Goal: Task Accomplishment & Management: Use online tool/utility

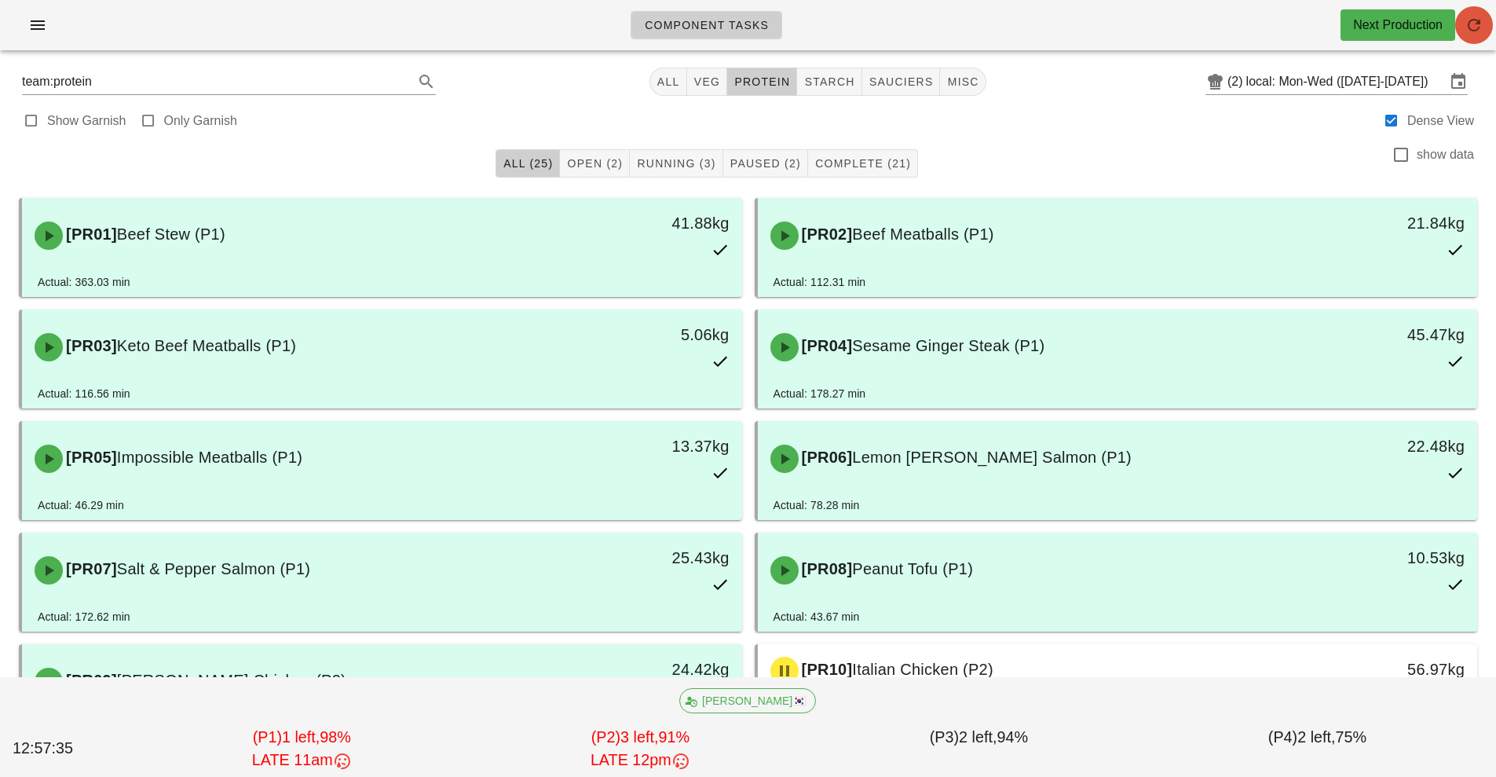
click at [1461, 32] on span "button" at bounding box center [1474, 25] width 38 height 19
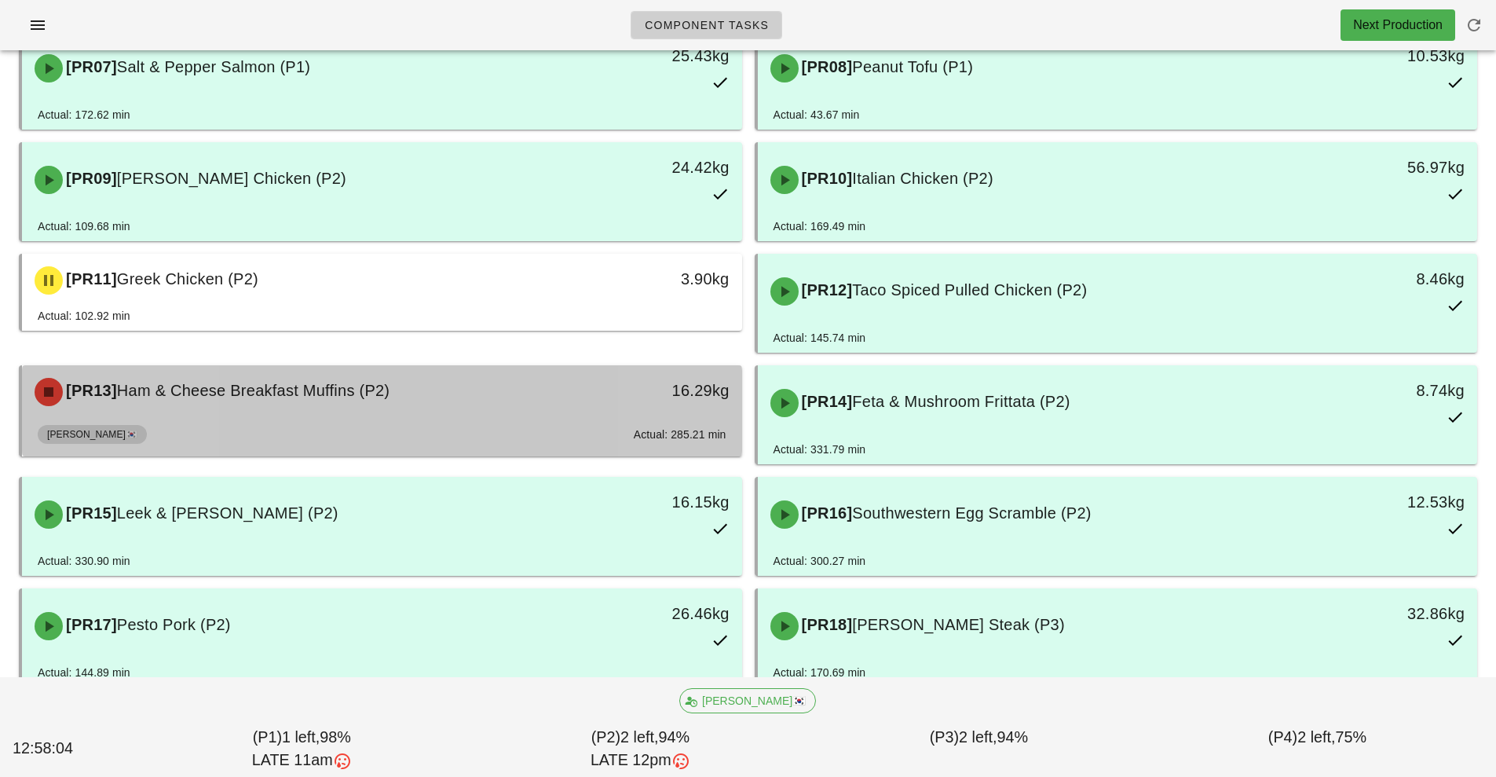
scroll to position [470, 0]
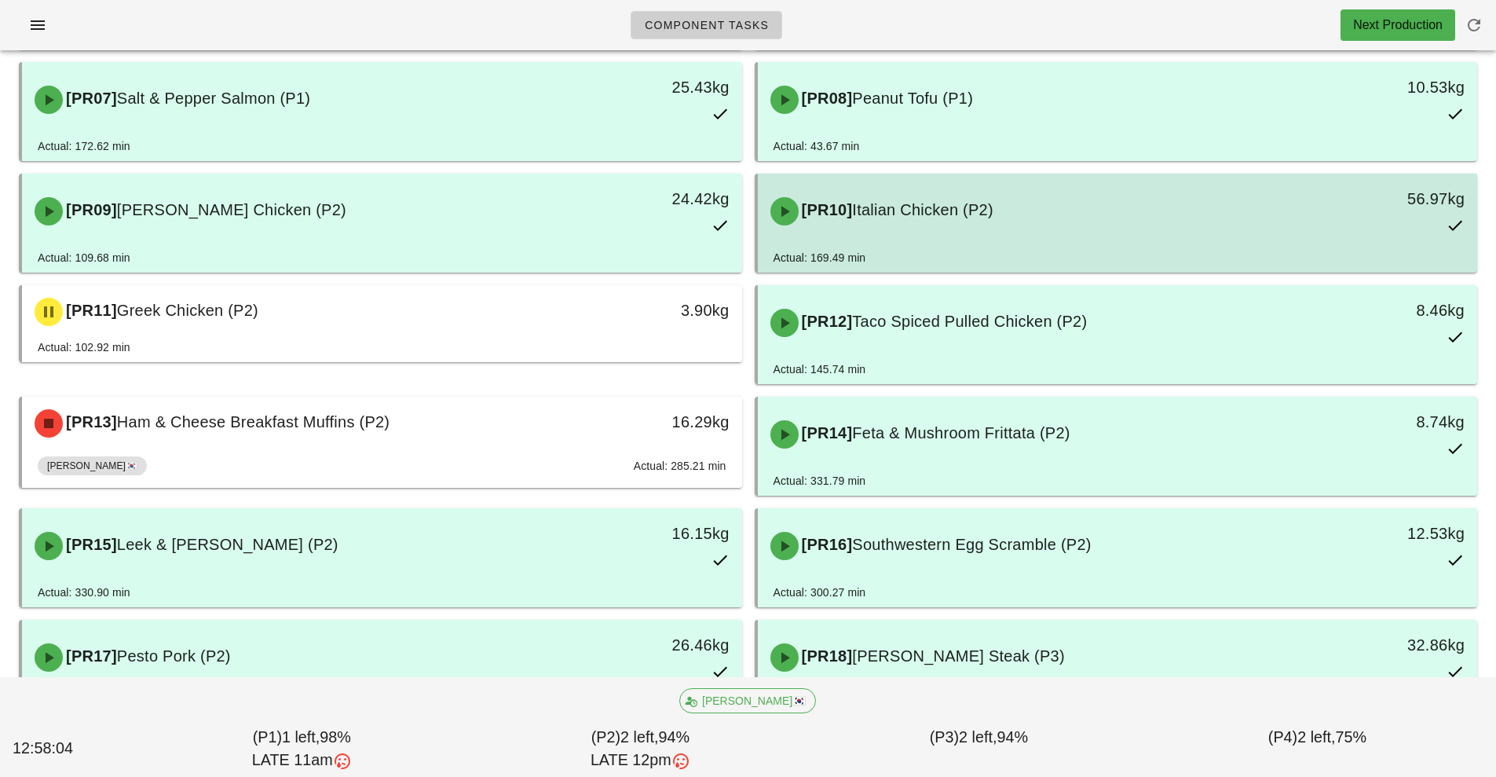
click at [889, 232] on div "[PR10] Italian Chicken (P2)" at bounding box center [1028, 211] width 535 height 47
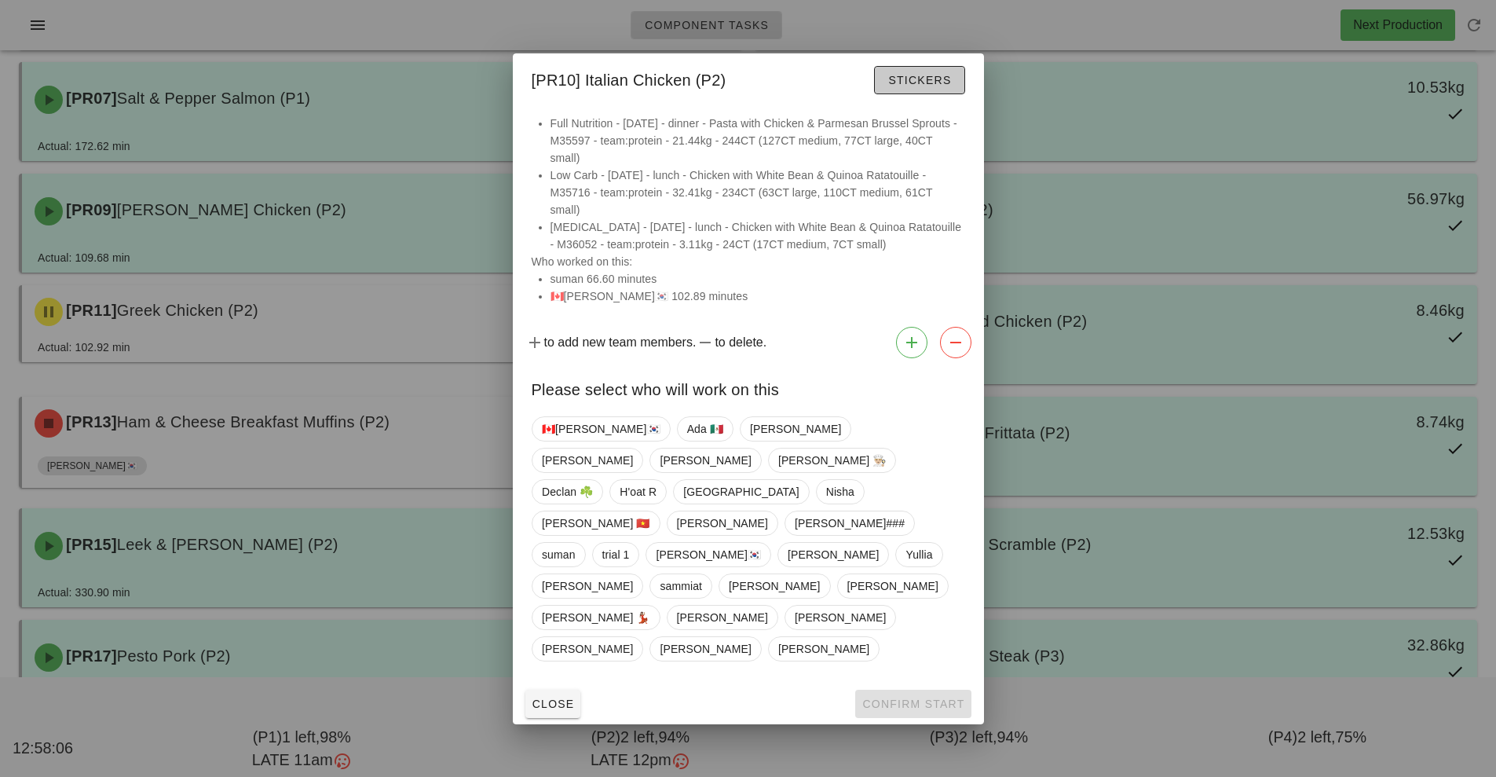
click at [944, 94] on button "Stickers" at bounding box center [919, 80] width 90 height 28
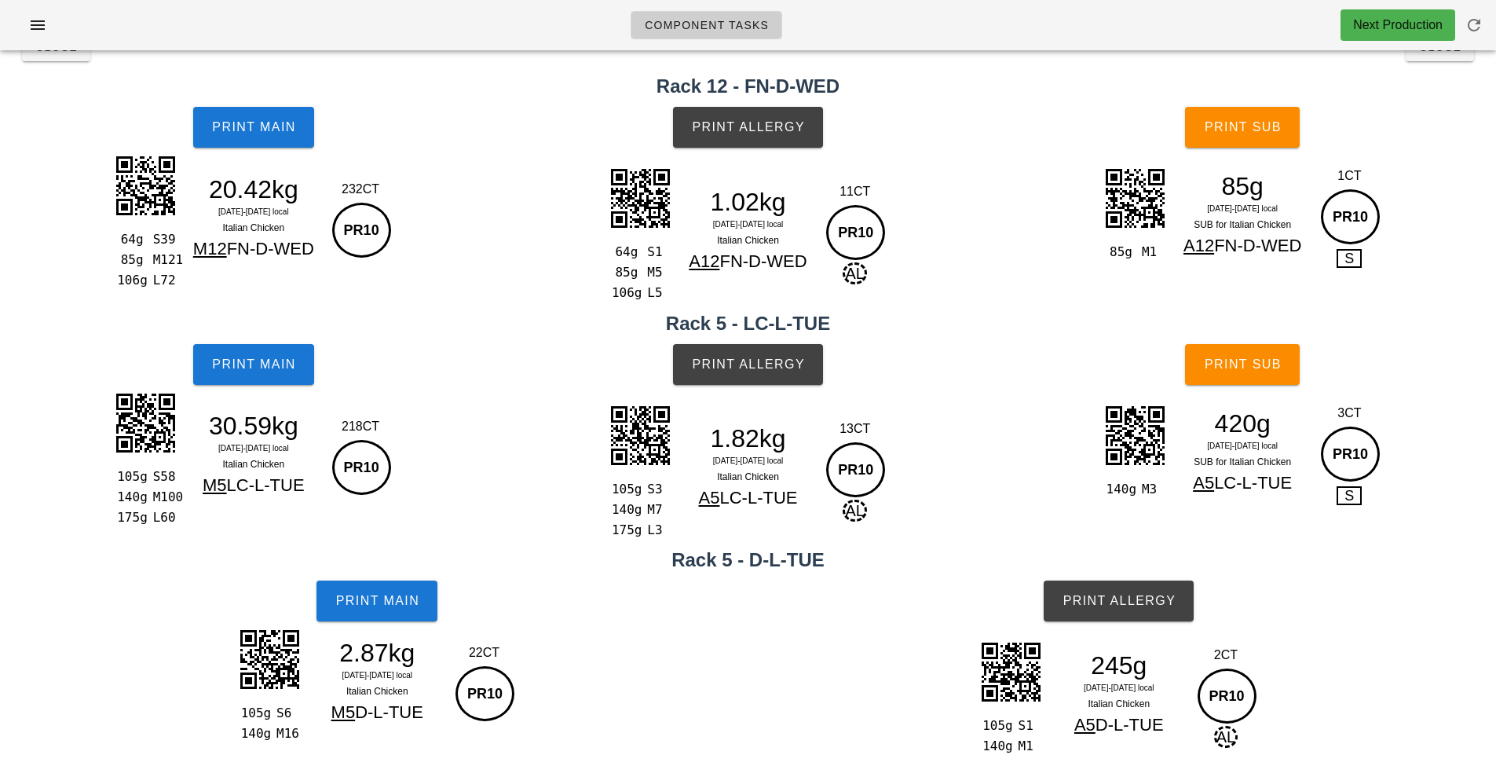
scroll to position [41, 0]
click at [1261, 368] on span "Print Sub" at bounding box center [1243, 364] width 78 height 14
click at [1267, 141] on button "Print Sub" at bounding box center [1242, 127] width 115 height 41
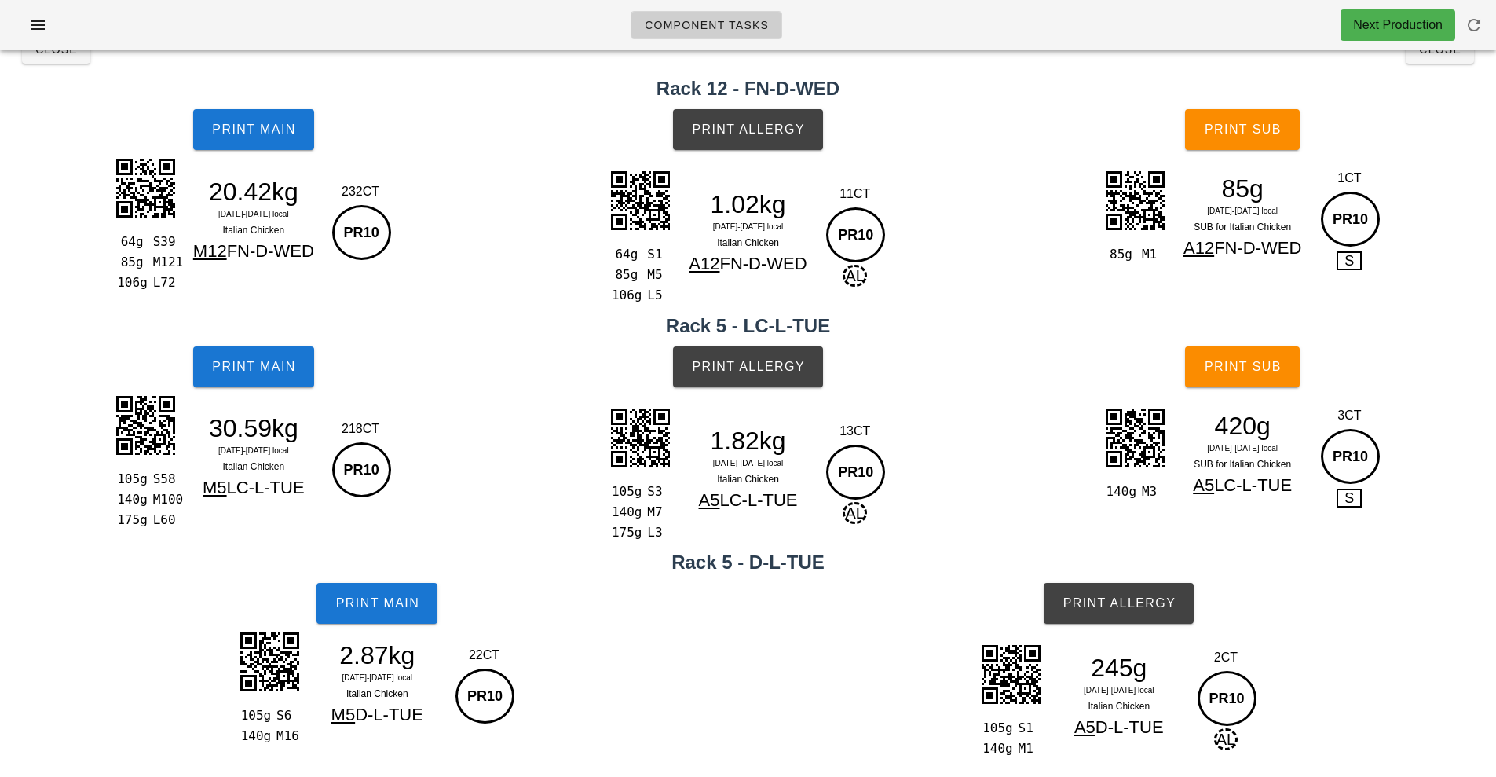
scroll to position [0, 0]
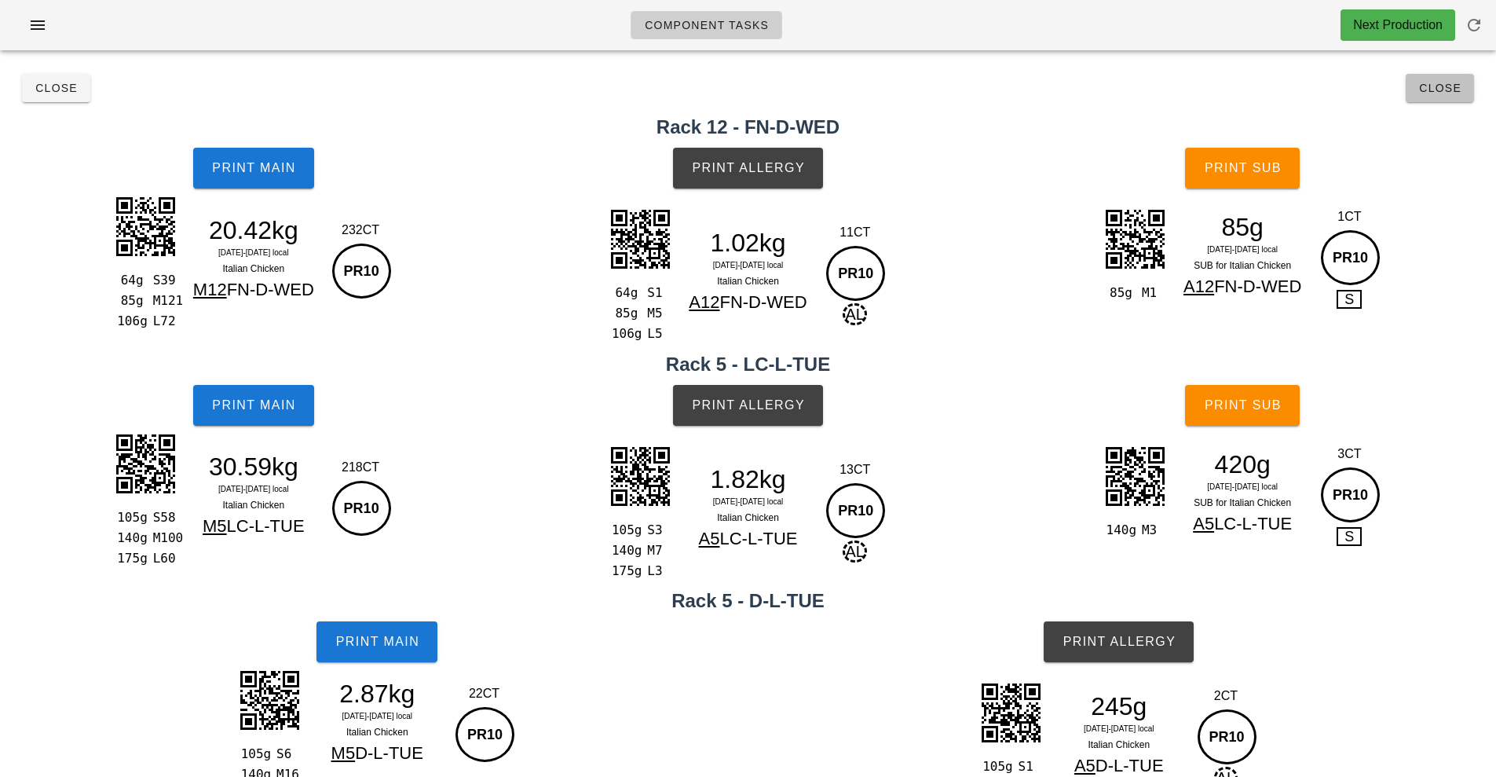
click at [1443, 97] on button "Close" at bounding box center [1440, 88] width 68 height 28
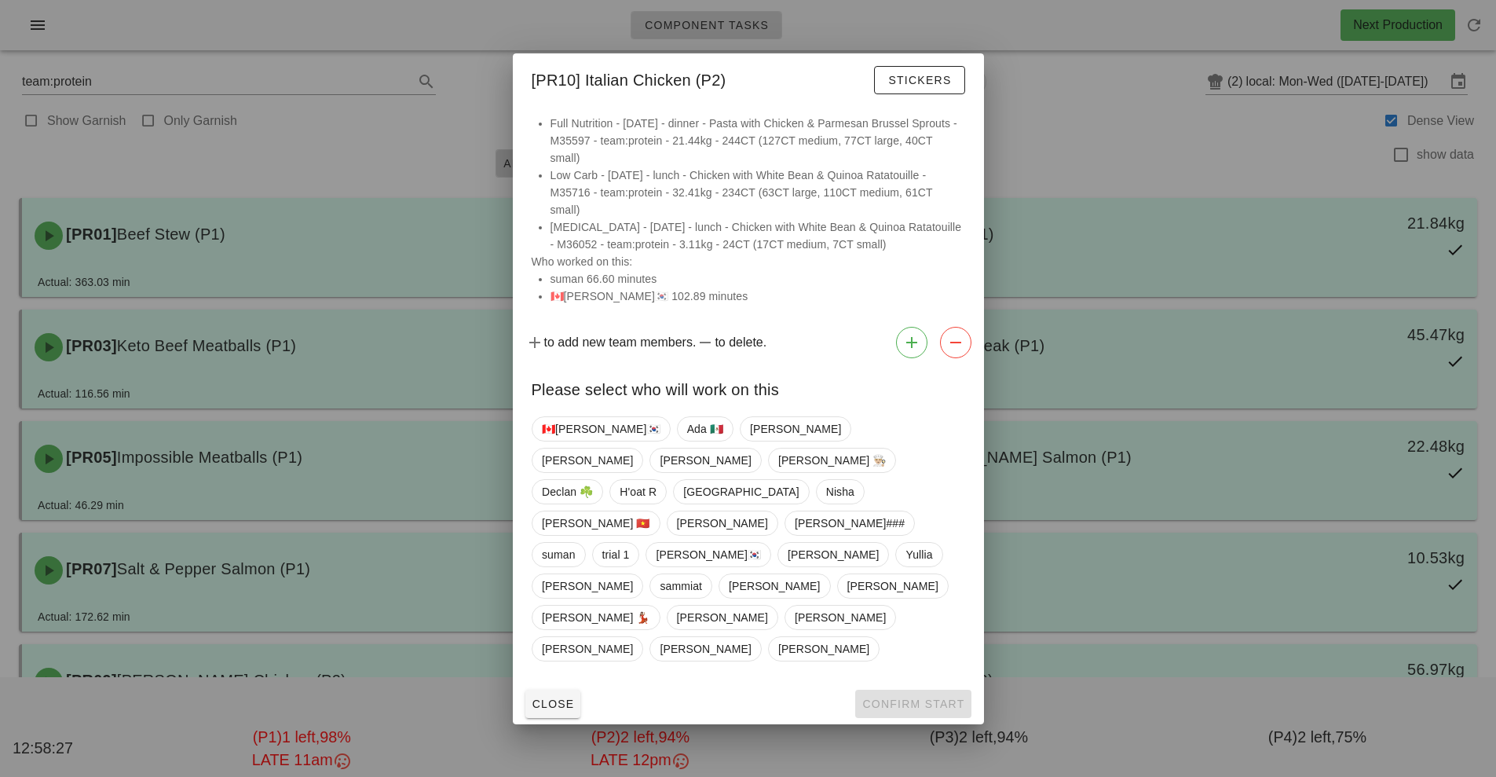
click at [1162, 194] on div at bounding box center [748, 388] width 1496 height 777
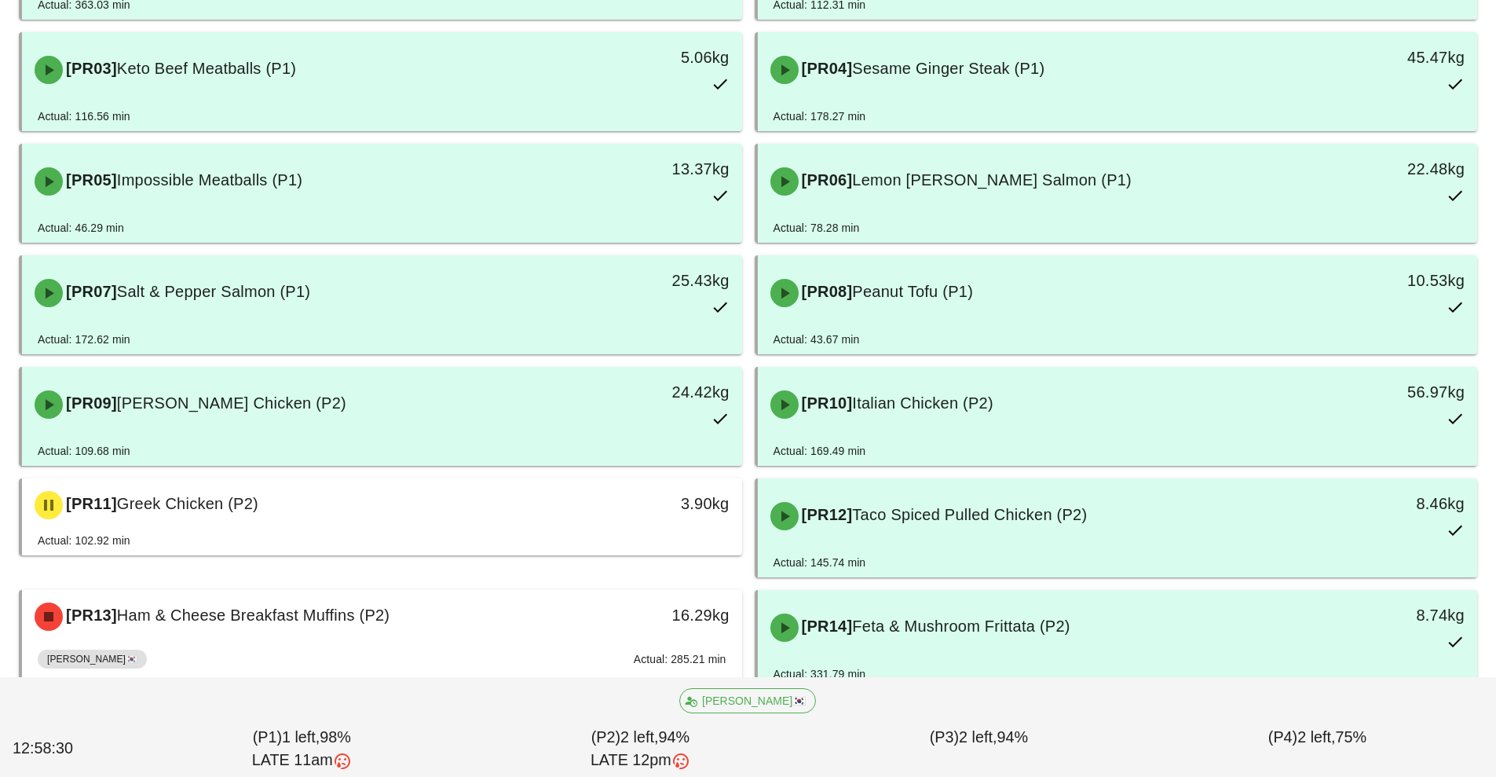
scroll to position [409, 0]
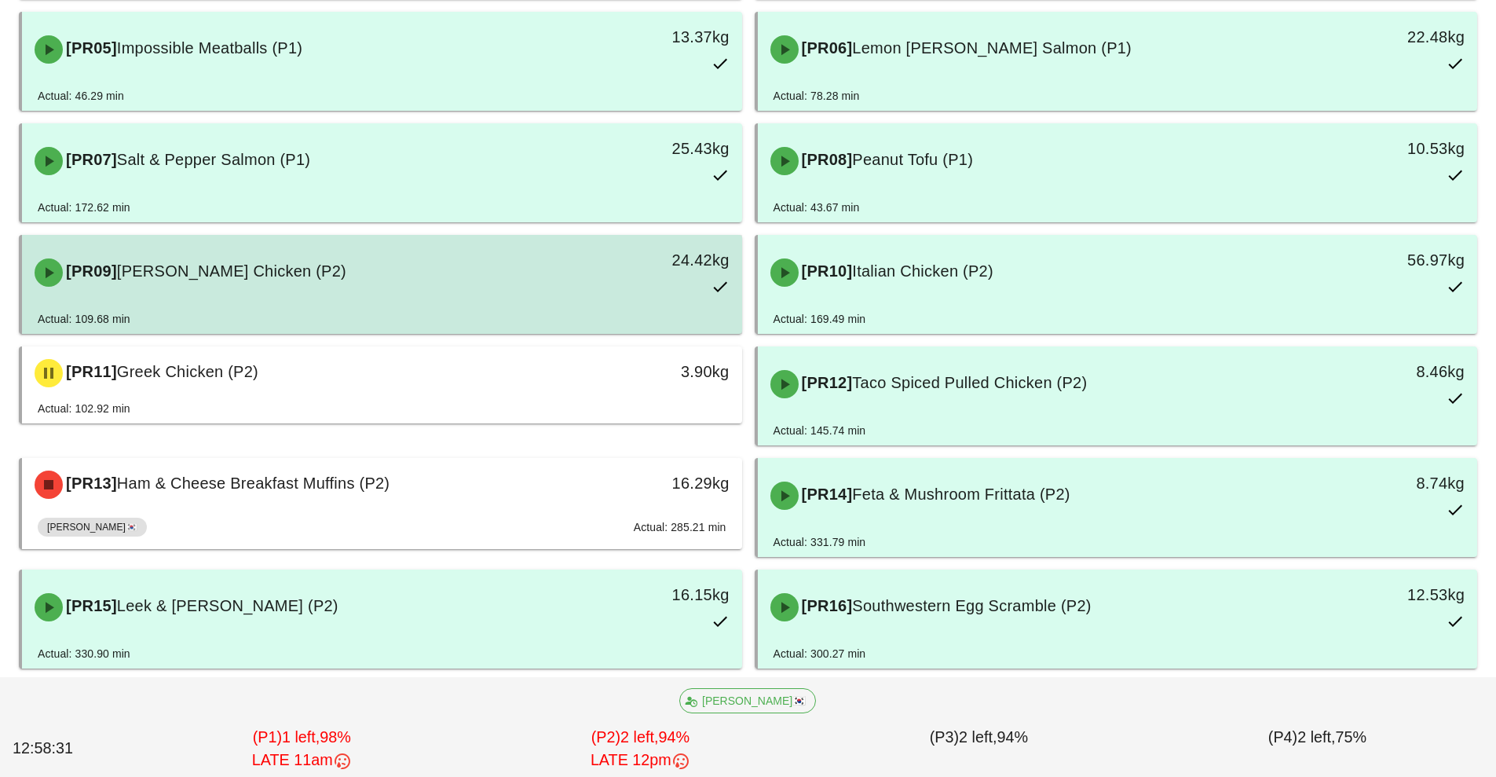
click at [576, 300] on div "24.42kg" at bounding box center [649, 272] width 178 height 69
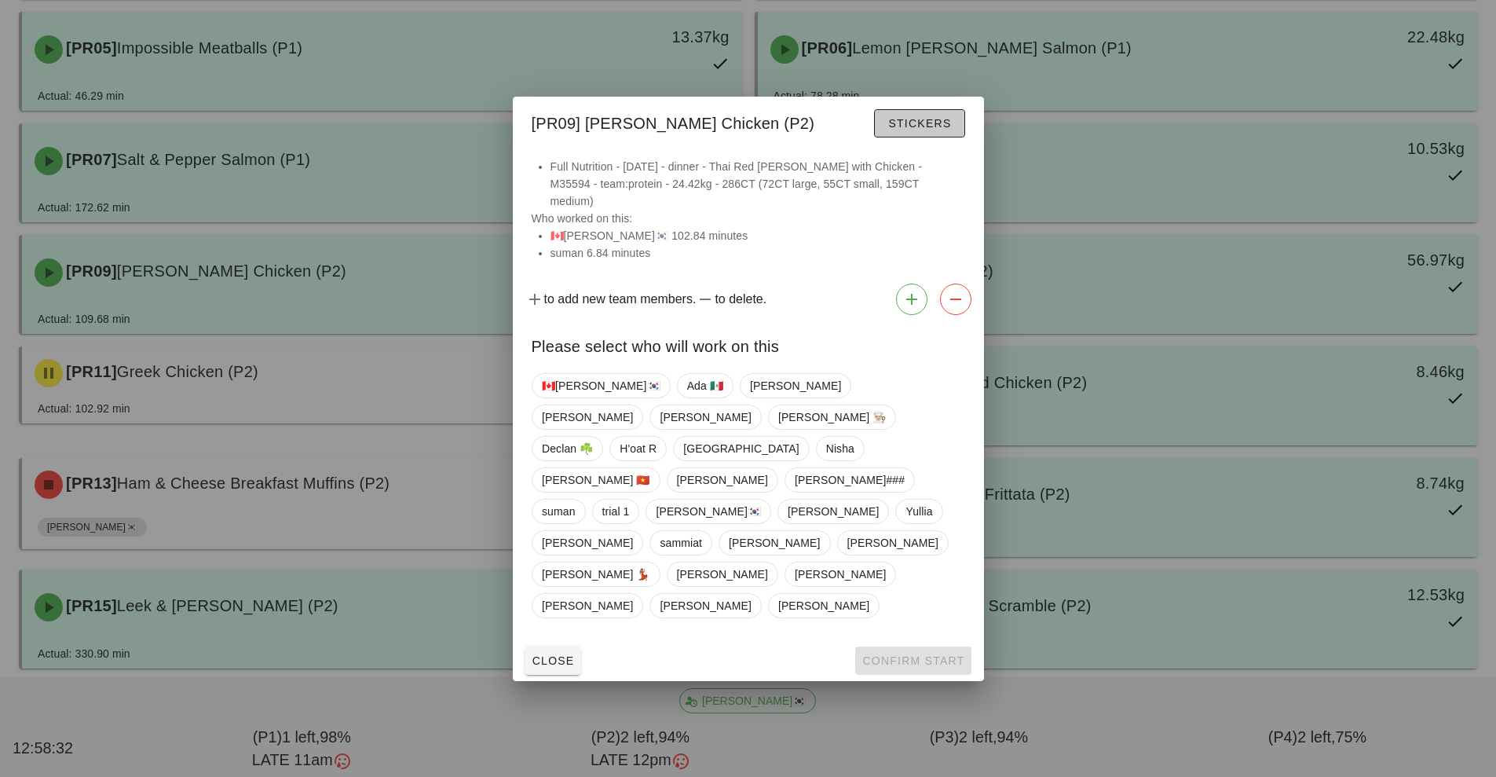
click at [939, 130] on span "Stickers" at bounding box center [920, 123] width 64 height 13
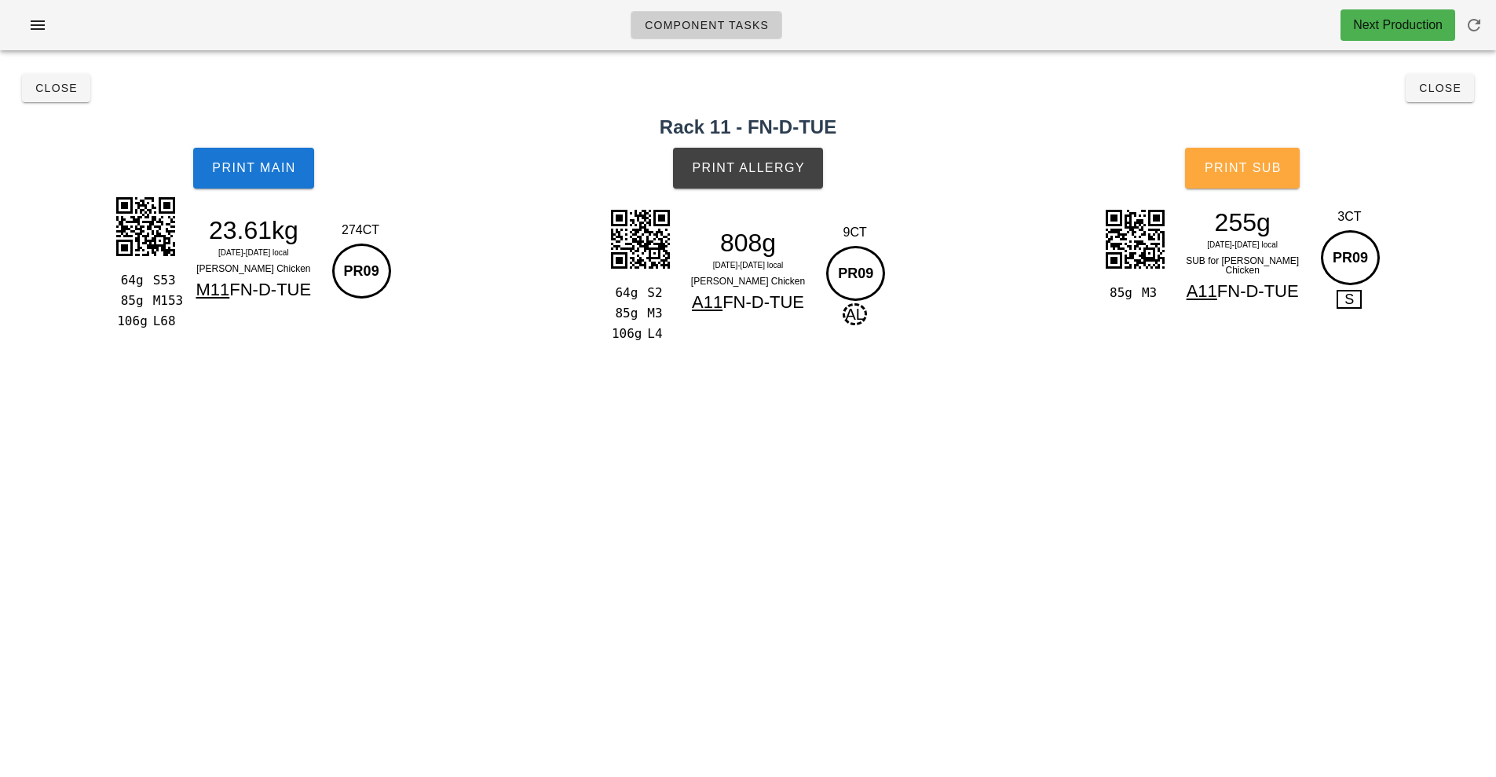
click at [1265, 181] on button "Print Sub" at bounding box center [1242, 168] width 115 height 41
click at [58, 86] on span "Close" at bounding box center [56, 88] width 43 height 13
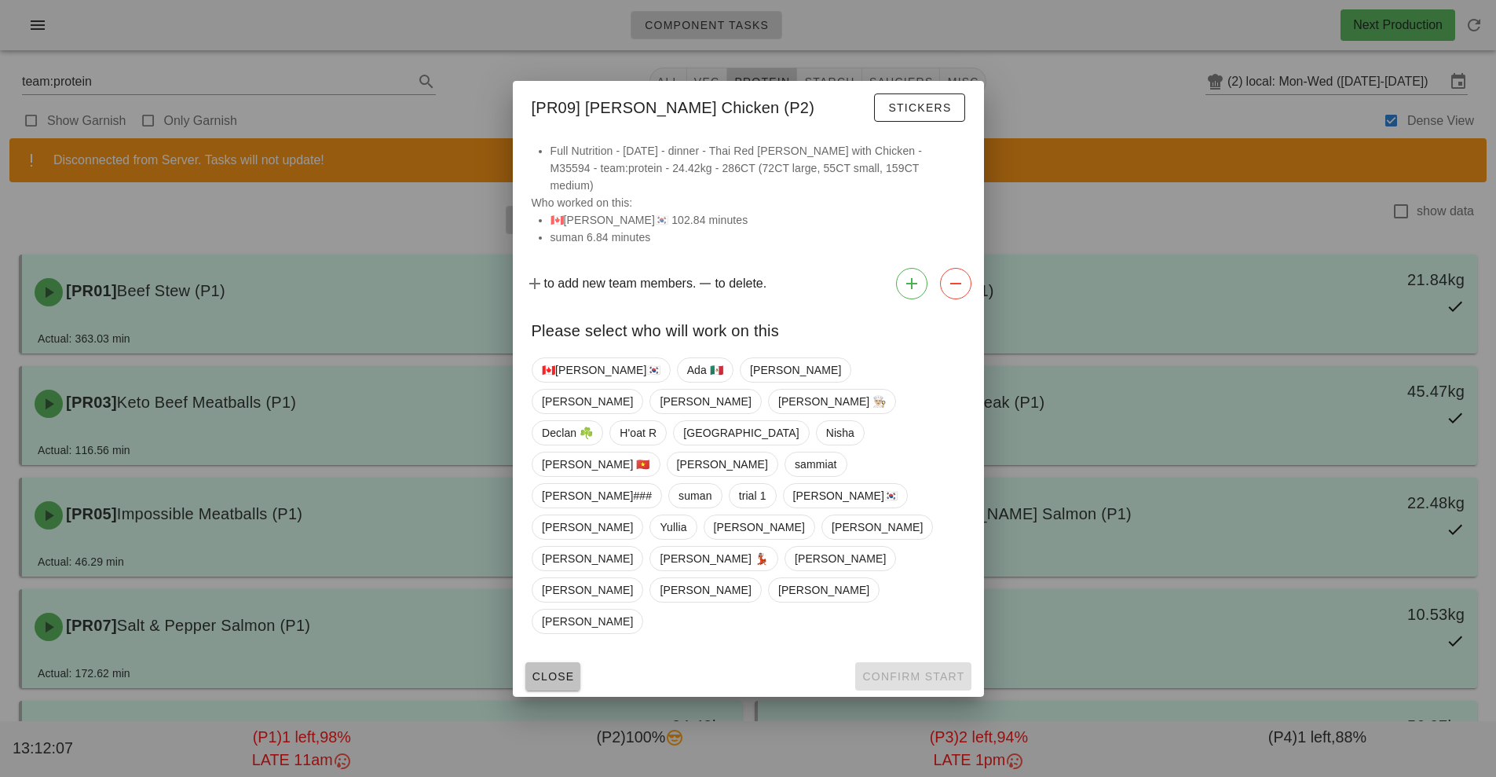
click at [558, 670] on span "Close" at bounding box center [553, 676] width 43 height 13
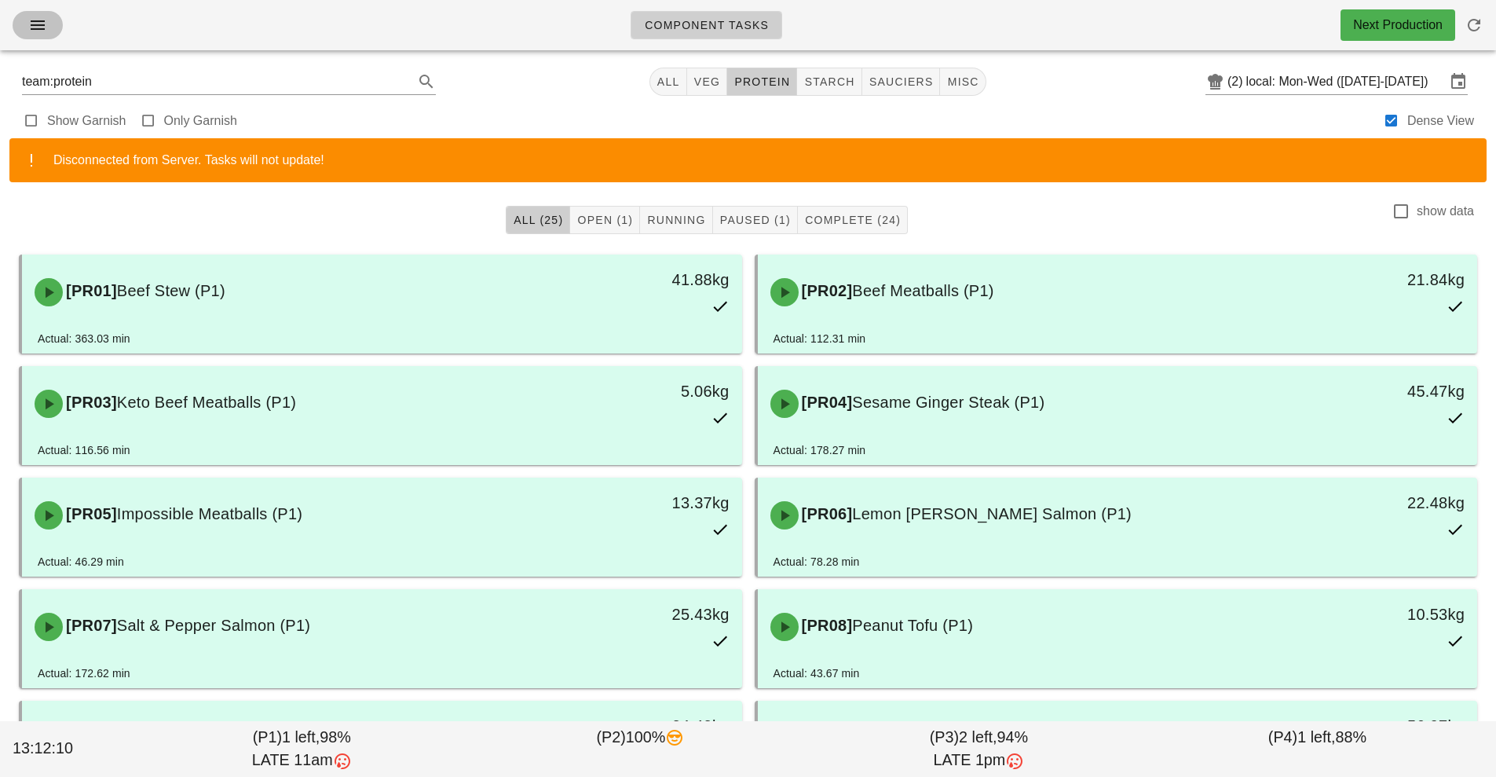
click at [49, 35] on button "button" at bounding box center [38, 25] width 50 height 28
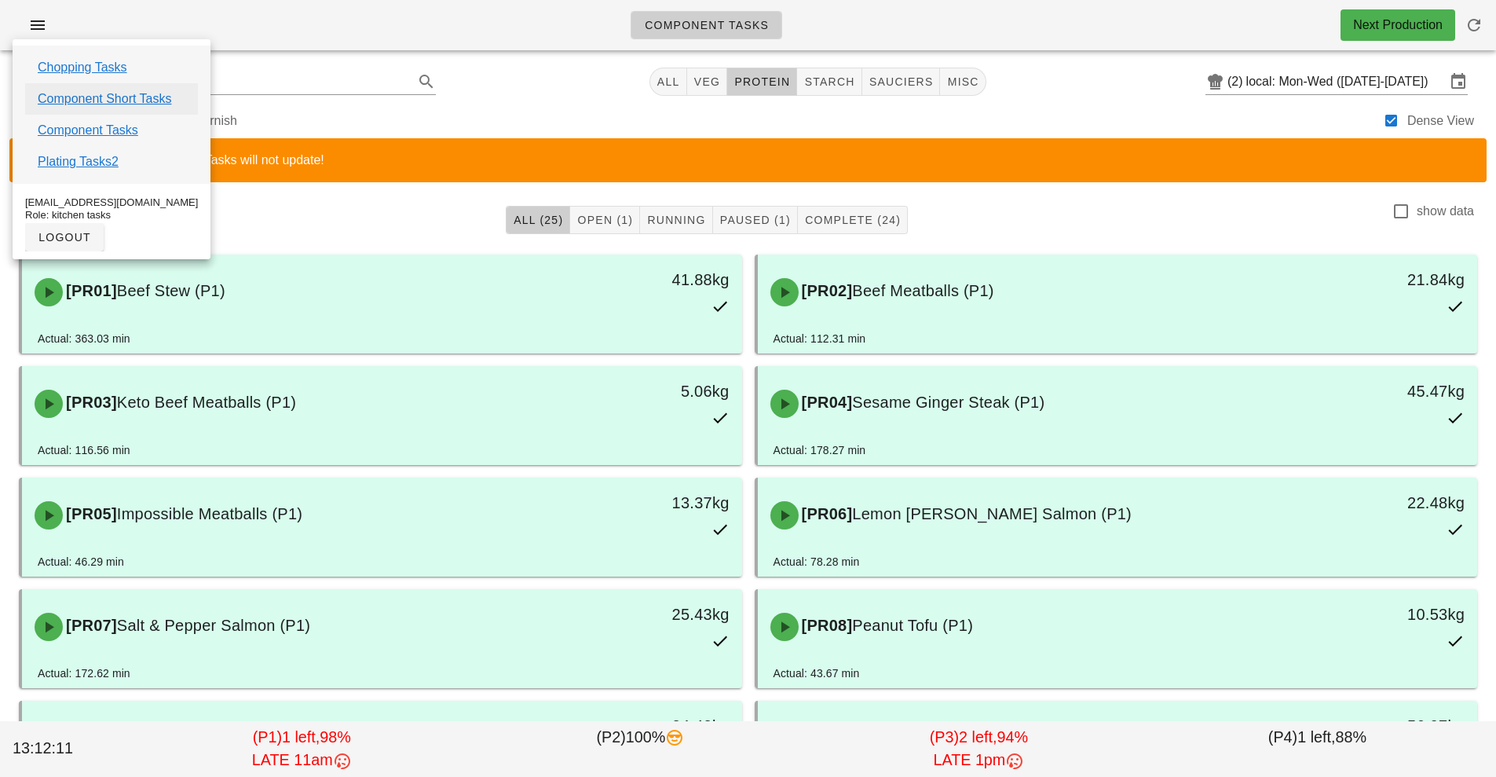
click at [125, 99] on link "Component Short Tasks" at bounding box center [105, 99] width 134 height 19
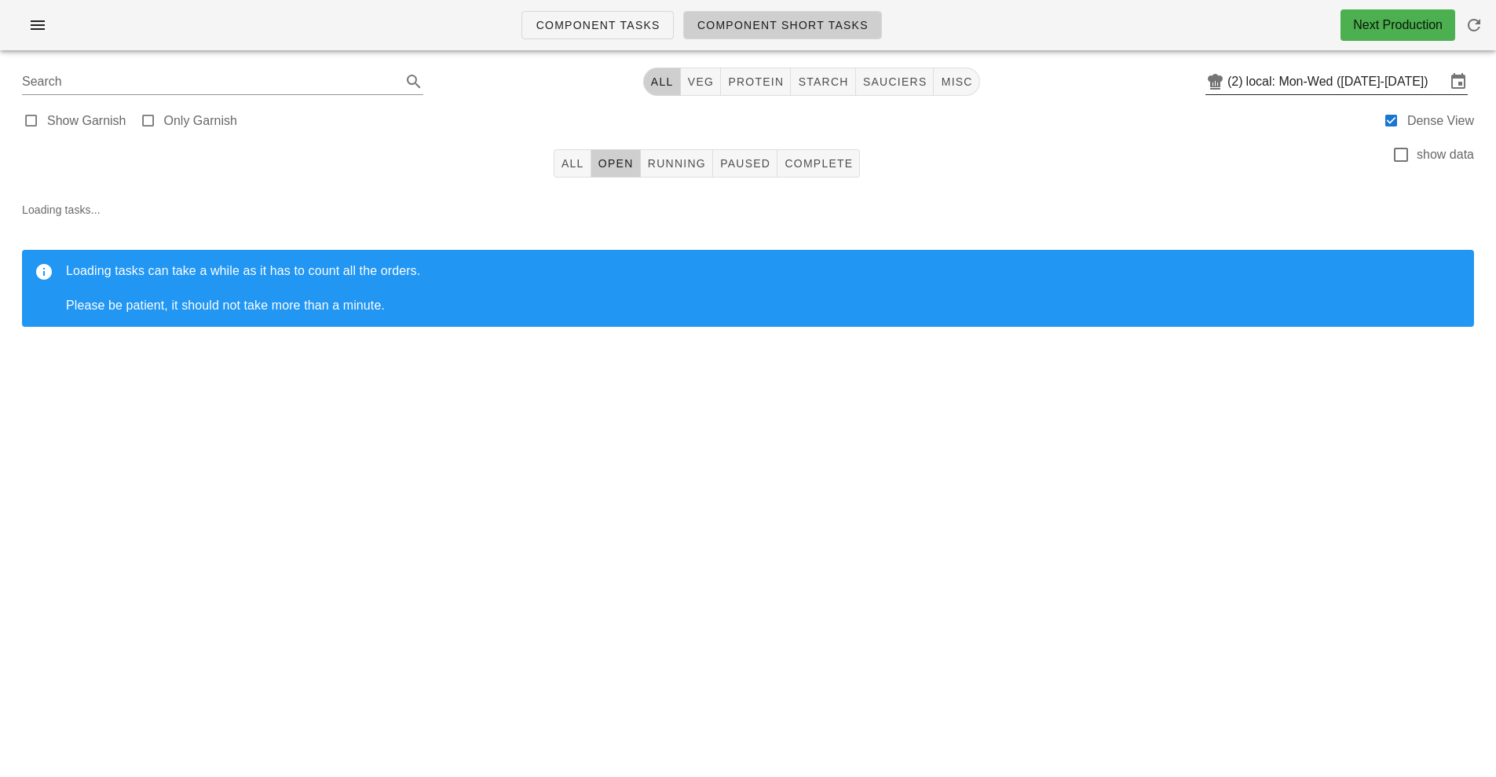
click at [1331, 84] on input "local: Mon-Wed ([DATE]-[DATE])" at bounding box center [1346, 81] width 200 height 25
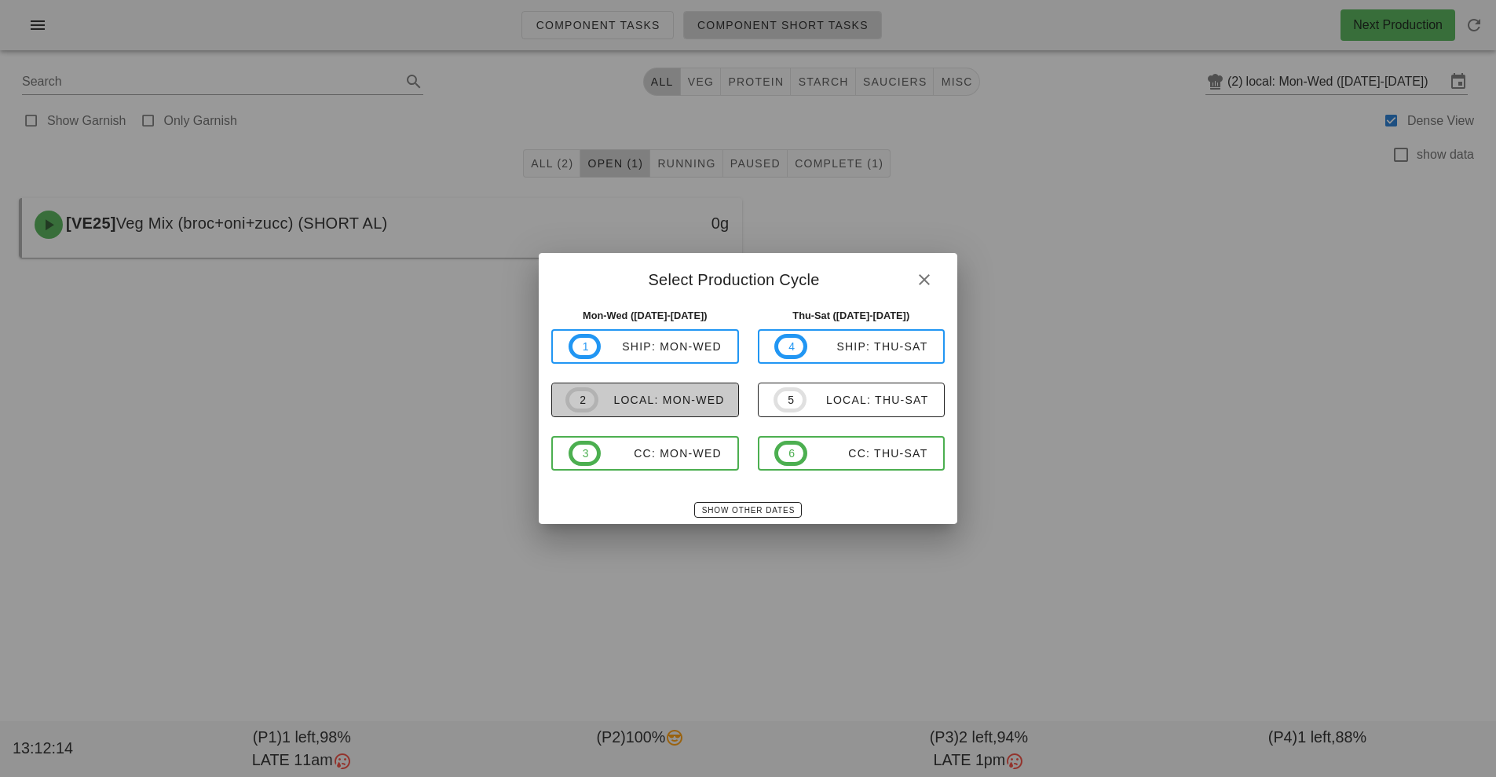
click at [676, 409] on span "2 local: Mon-Wed" at bounding box center [645, 399] width 159 height 25
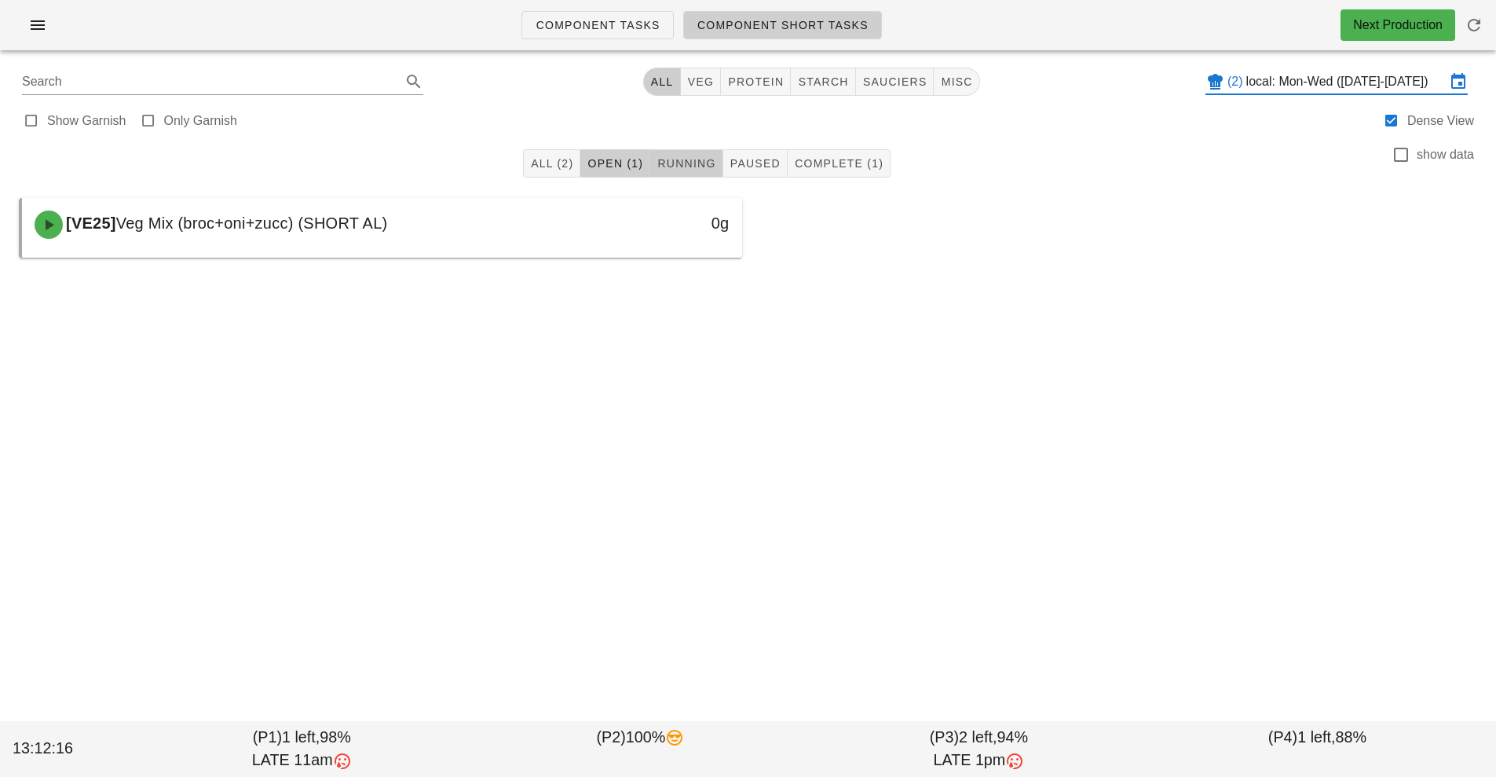
click at [695, 154] on button "Running" at bounding box center [686, 163] width 72 height 28
click at [1333, 82] on input "local: Mon-Wed ([DATE]-[DATE])" at bounding box center [1346, 81] width 200 height 25
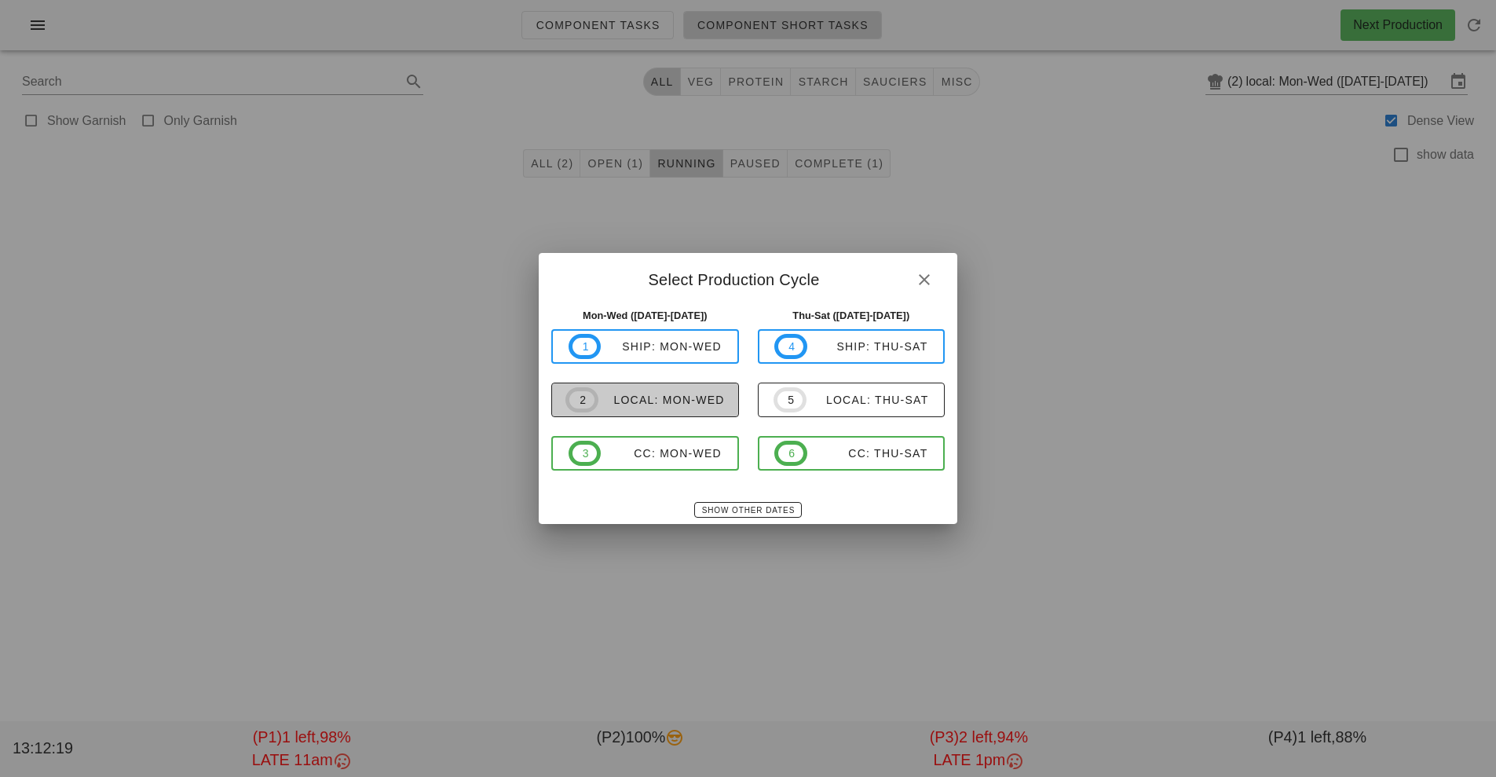
click at [689, 400] on div "local: Mon-Wed" at bounding box center [662, 400] width 126 height 13
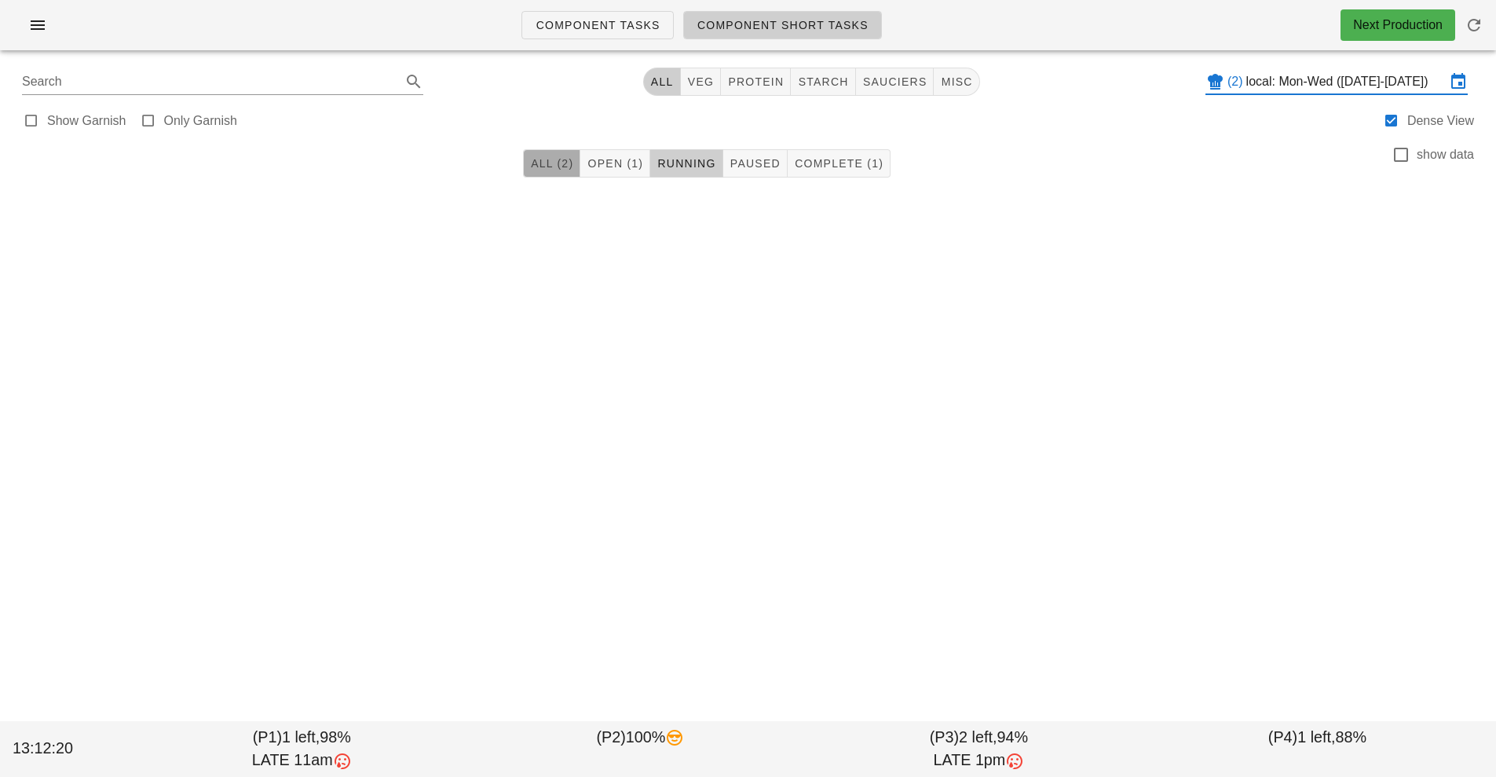
click at [536, 170] on button "All (2)" at bounding box center [551, 163] width 57 height 28
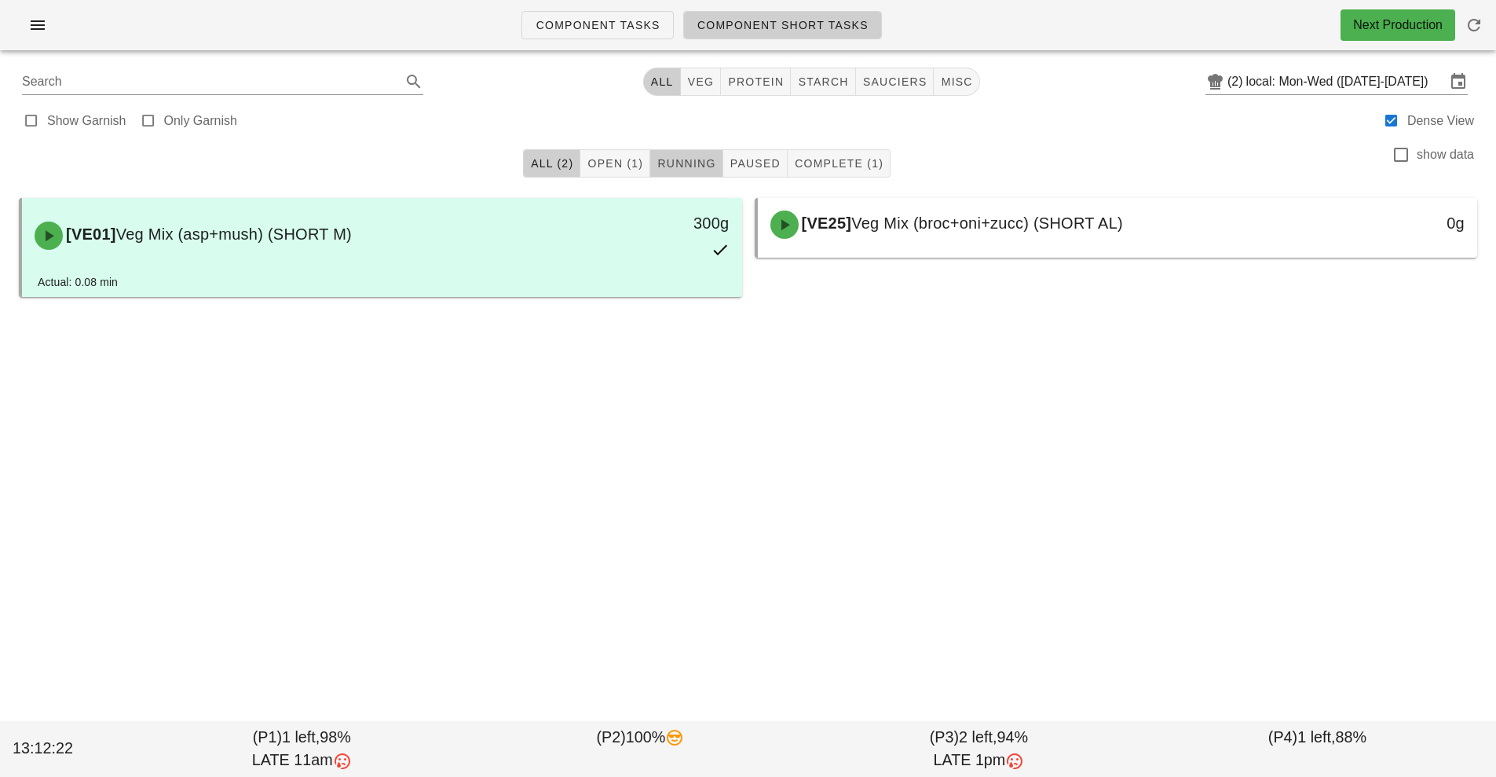
click at [683, 163] on span "Running" at bounding box center [686, 163] width 59 height 13
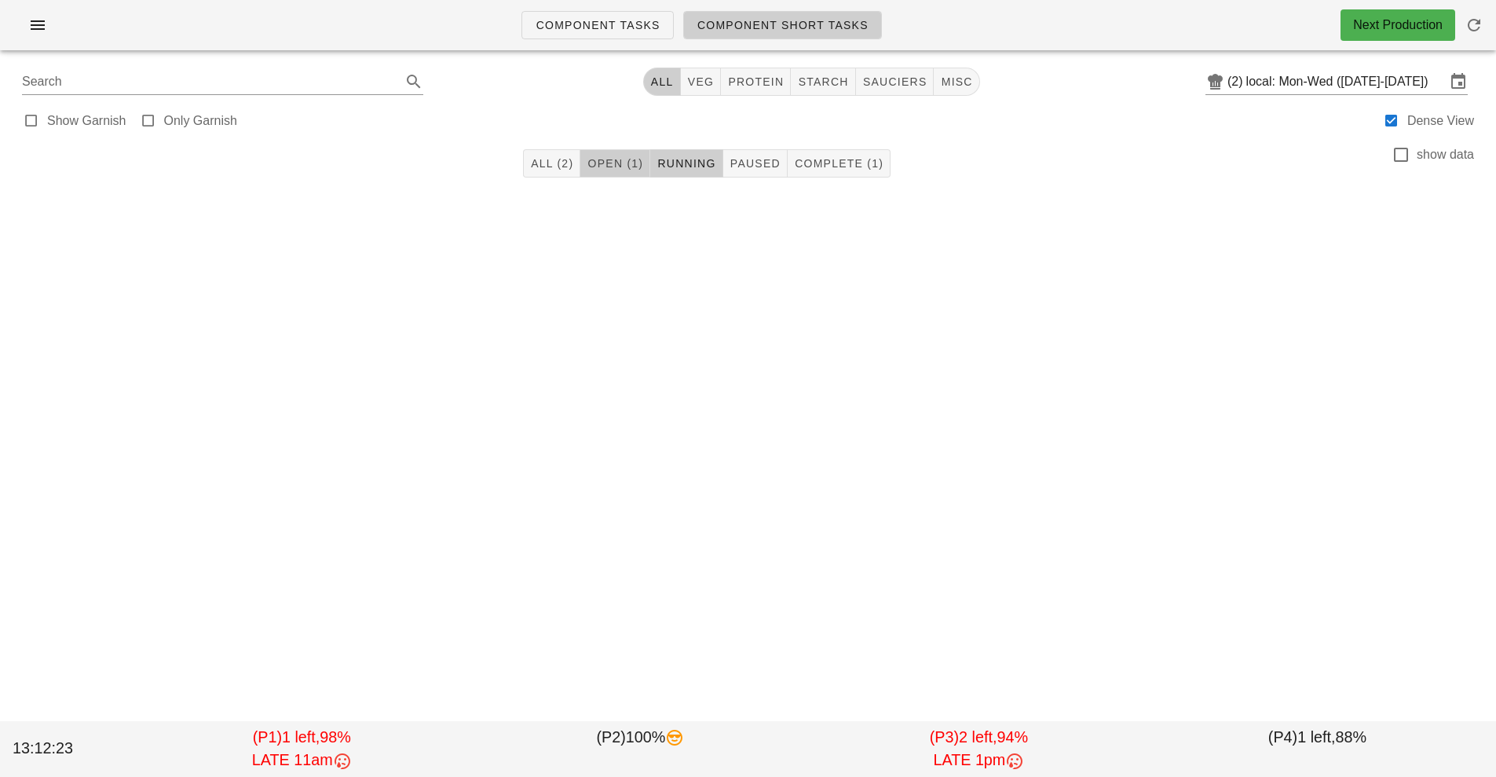
click at [621, 160] on span "Open (1)" at bounding box center [615, 163] width 57 height 13
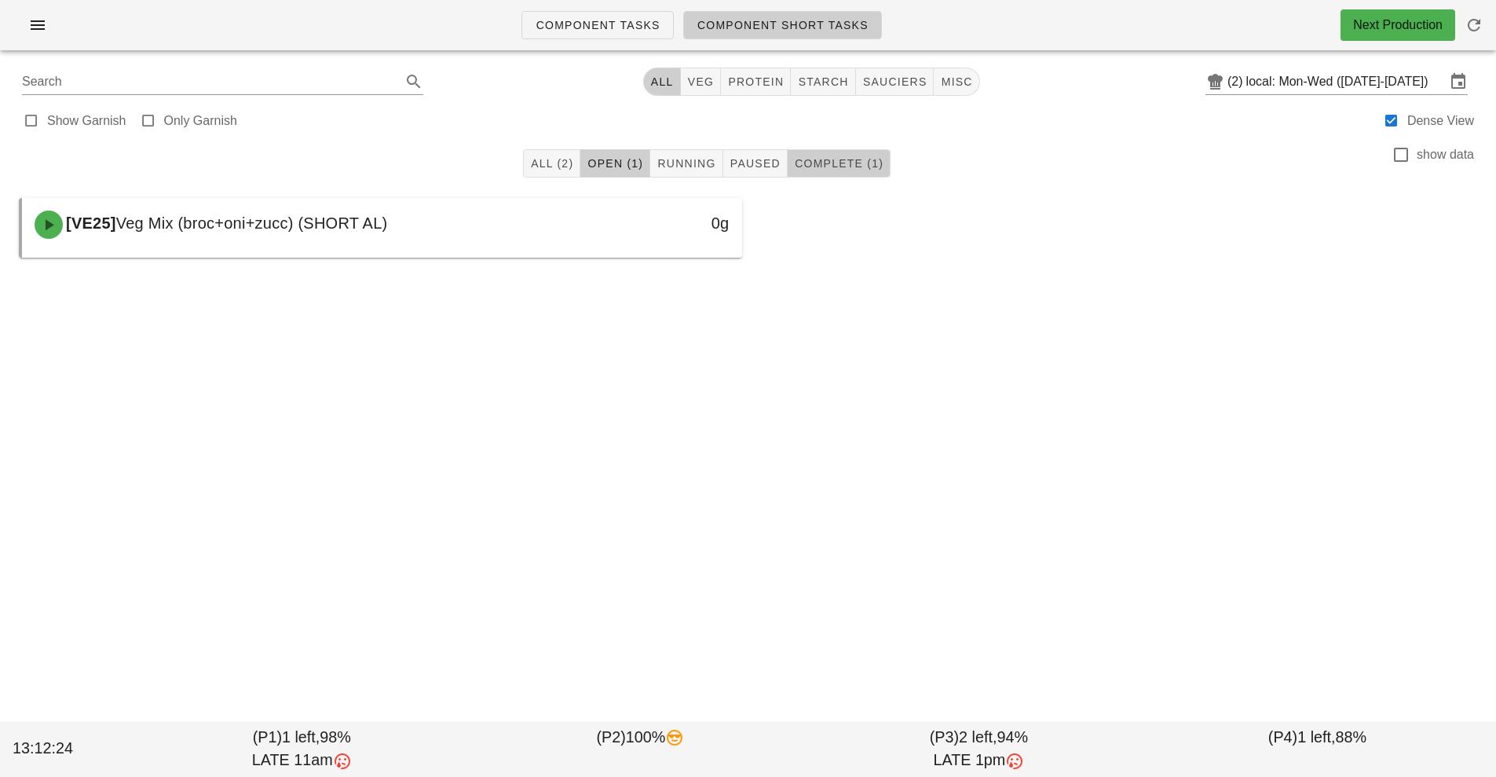
click at [838, 162] on span "Complete (1)" at bounding box center [839, 163] width 90 height 13
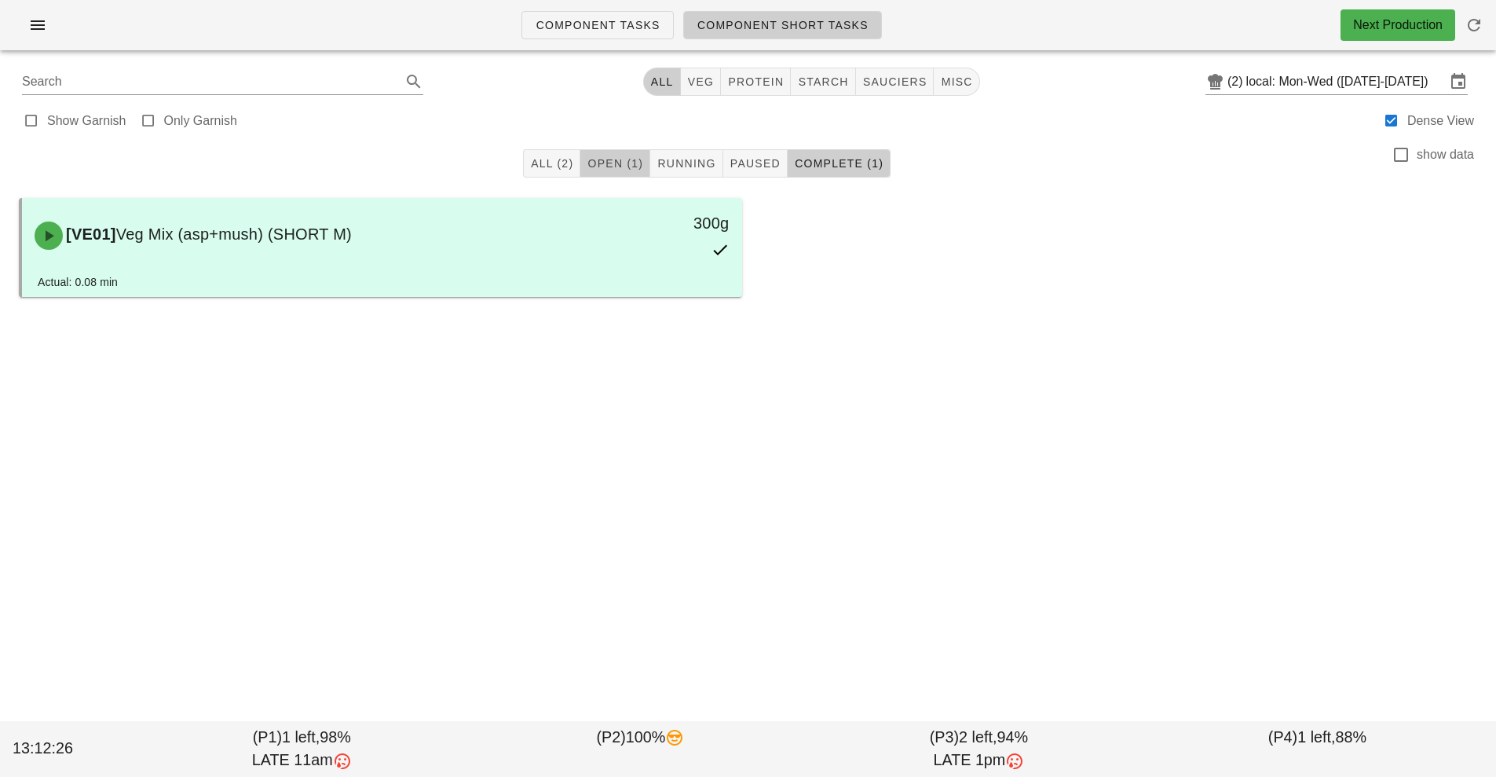
click at [603, 158] on span "Open (1)" at bounding box center [615, 163] width 57 height 13
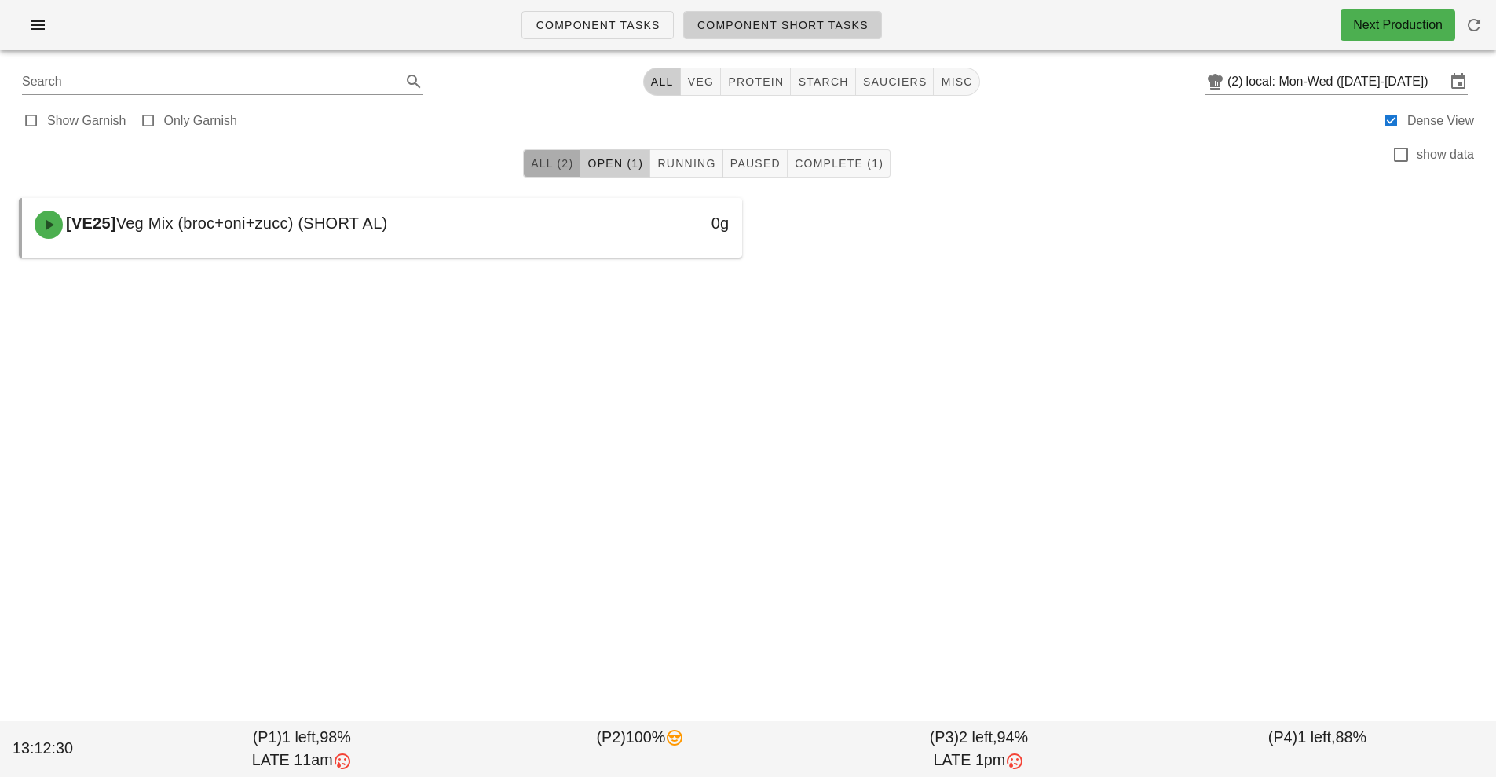
click at [547, 159] on span "All (2)" at bounding box center [551, 163] width 43 height 13
